Goal: Check status: Check status

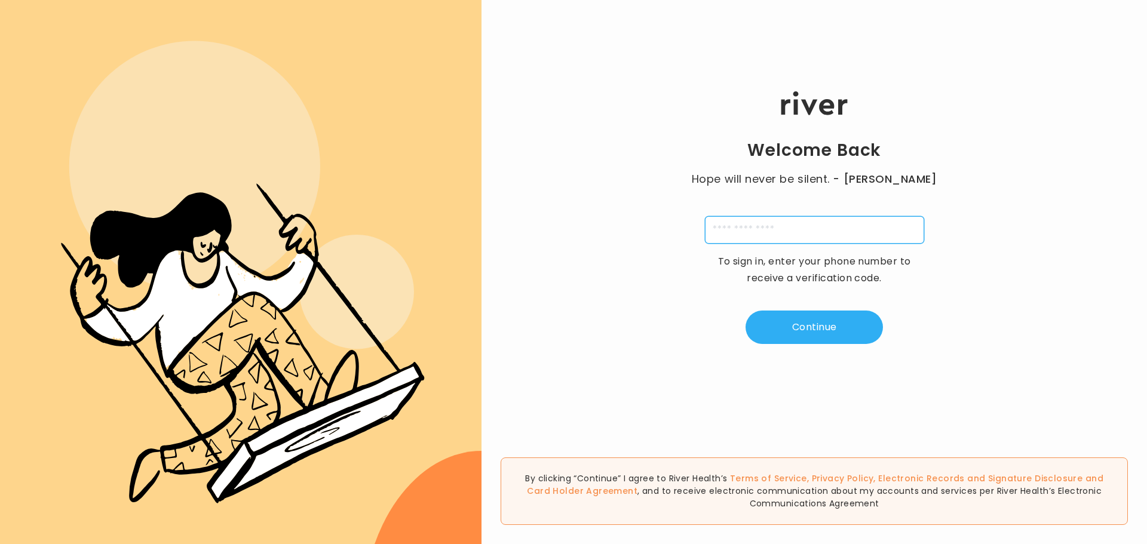
click at [751, 235] on input "tel" at bounding box center [814, 229] width 219 height 27
type input "**********"
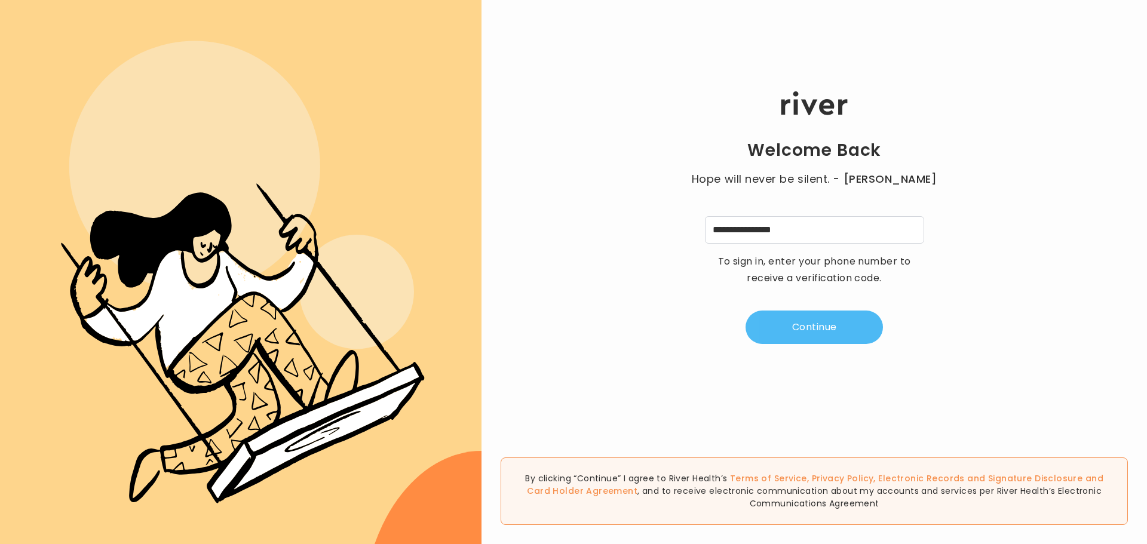
click at [828, 332] on button "Continue" at bounding box center [814, 327] width 137 height 33
type input "*"
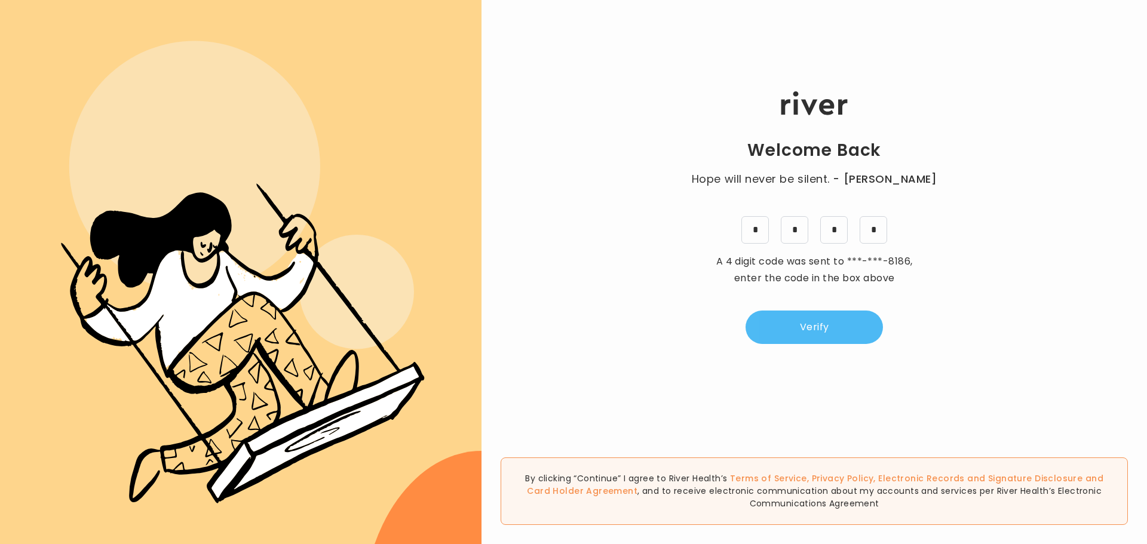
click at [826, 333] on button "Verify" at bounding box center [814, 327] width 137 height 33
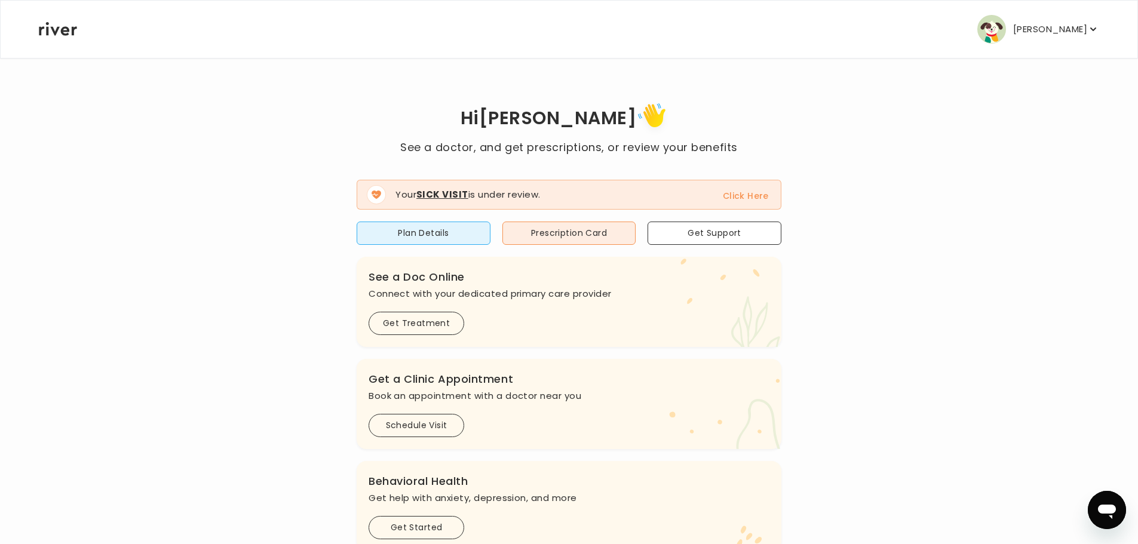
click at [761, 197] on button "Click Here" at bounding box center [746, 196] width 46 height 14
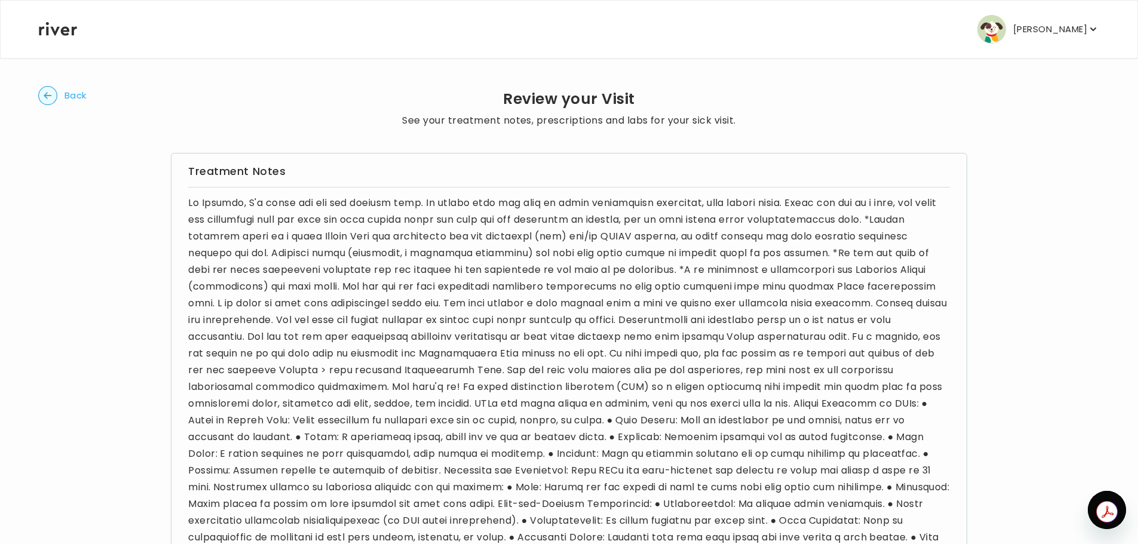
click at [74, 95] on span "Back" at bounding box center [76, 95] width 22 height 17
